Goal: Find specific page/section: Find specific page/section

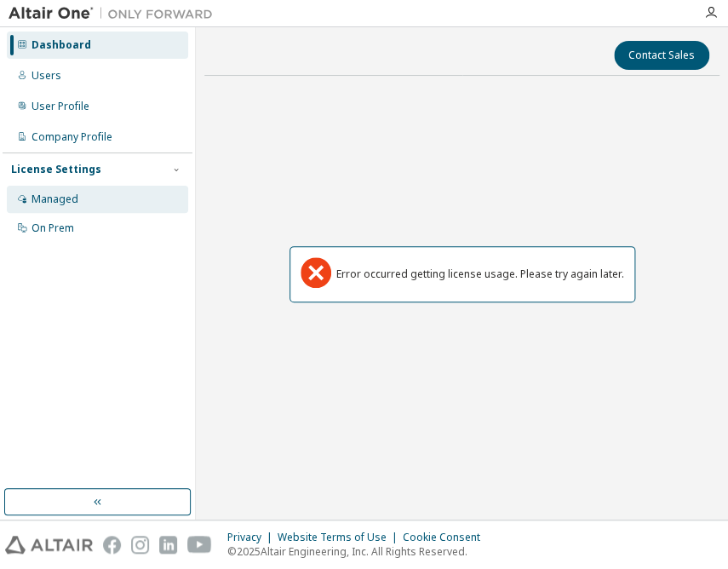
drag, startPoint x: 0, startPoint y: 0, endPoint x: 110, endPoint y: 206, distance: 233.6
click at [43, 200] on div "Managed" at bounding box center [55, 200] width 47 height 14
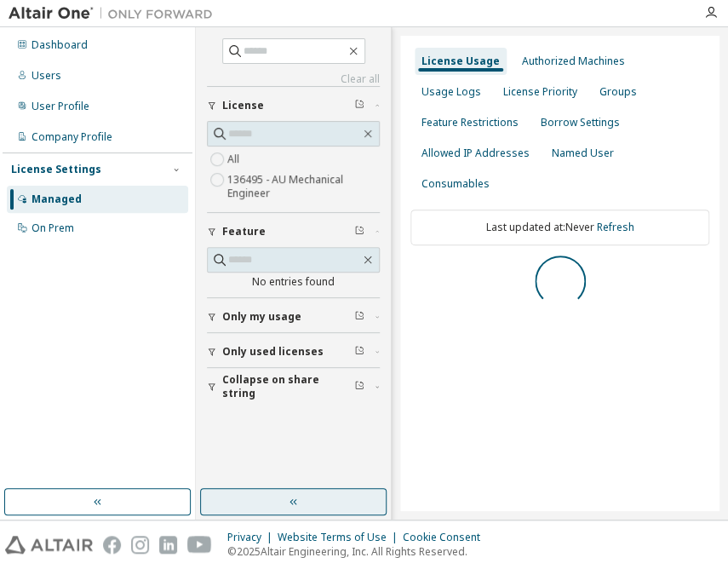
click at [315, 500] on button "button" at bounding box center [293, 501] width 187 height 27
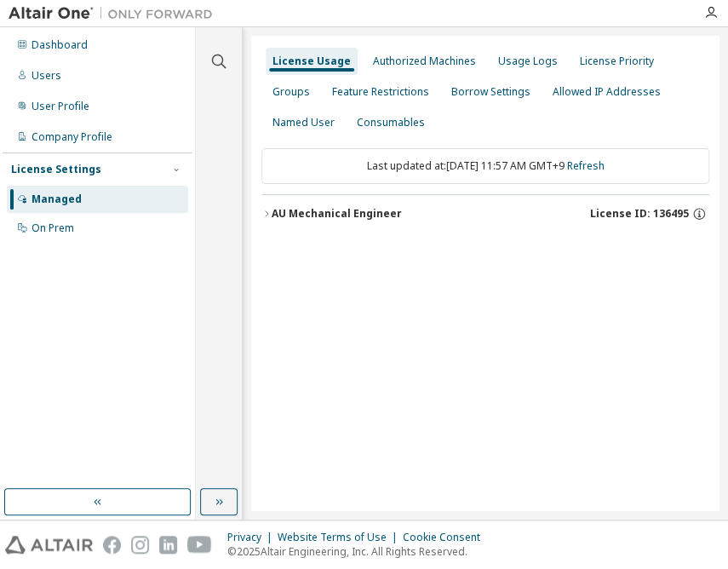
click at [367, 216] on div "AU Mechanical Engineer" at bounding box center [337, 214] width 130 height 14
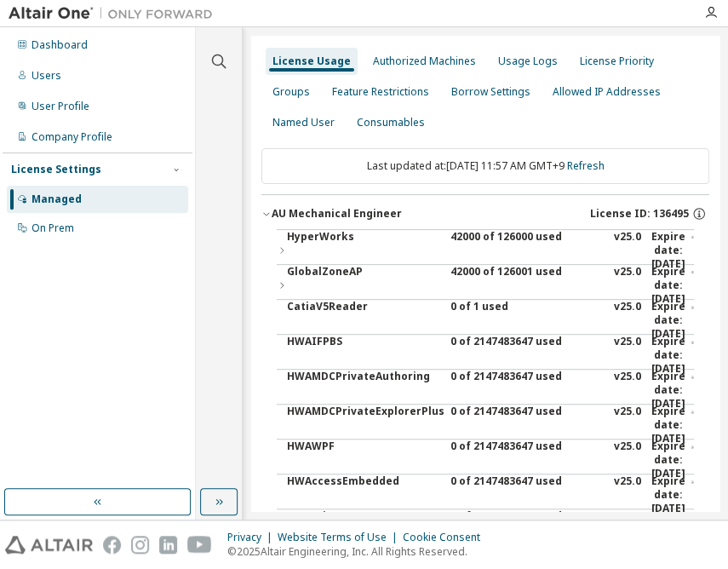
click at [532, 236] on div "42000 of 126000 used" at bounding box center [527, 250] width 153 height 41
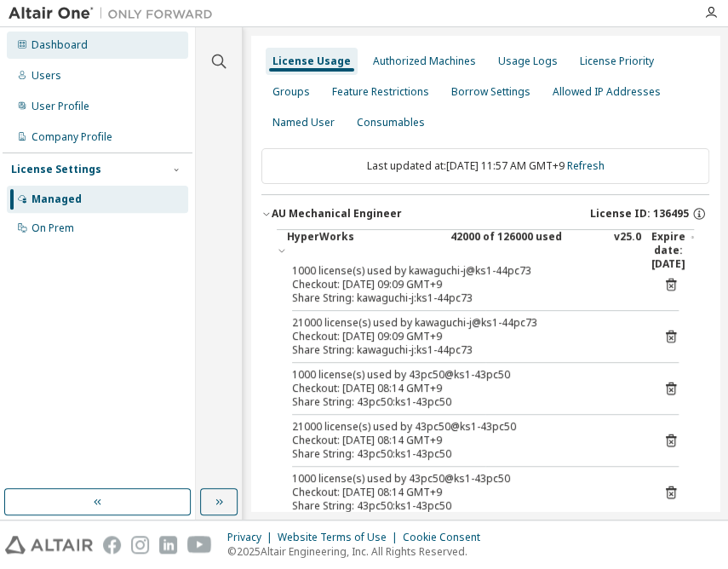
click at [45, 46] on div "Dashboard" at bounding box center [60, 45] width 56 height 14
